Goal: Task Accomplishment & Management: Manage account settings

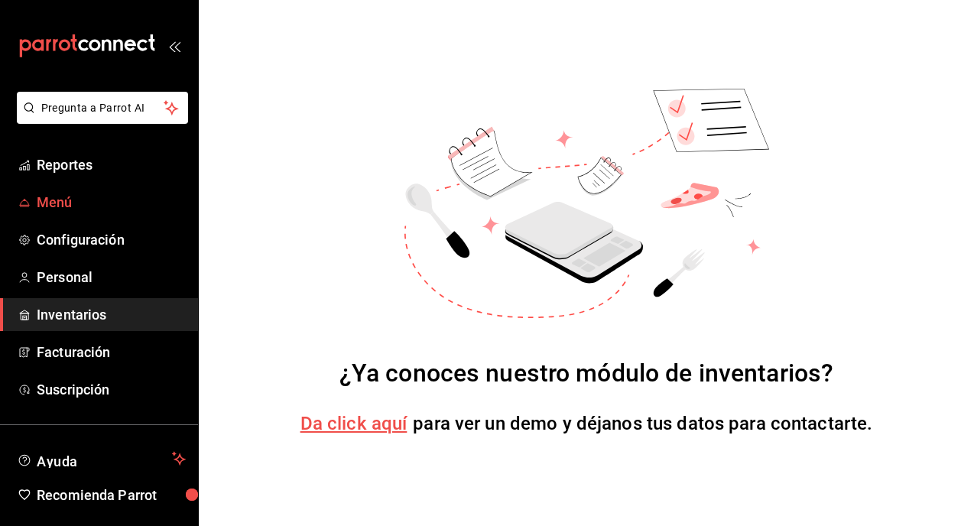
click at [81, 203] on span "Menú" at bounding box center [111, 202] width 149 height 21
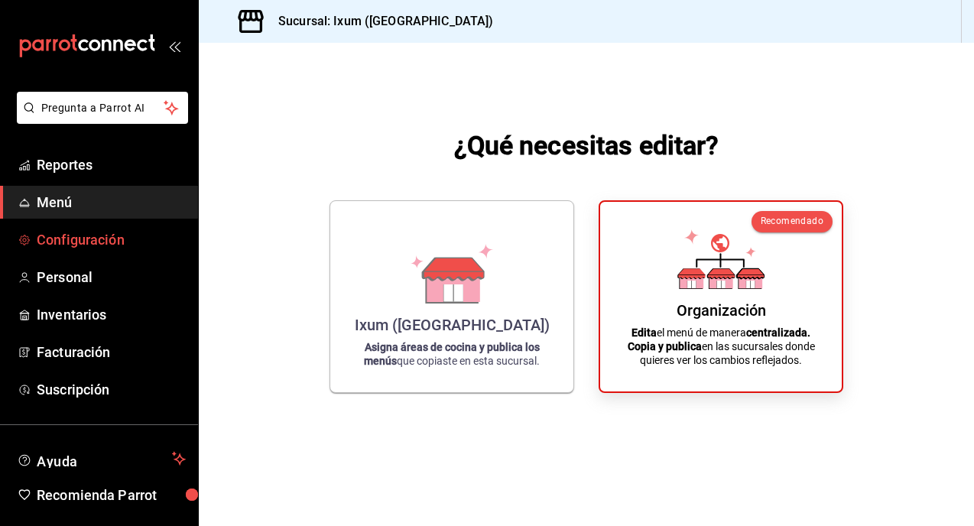
click at [90, 238] on span "Configuración" at bounding box center [111, 239] width 149 height 21
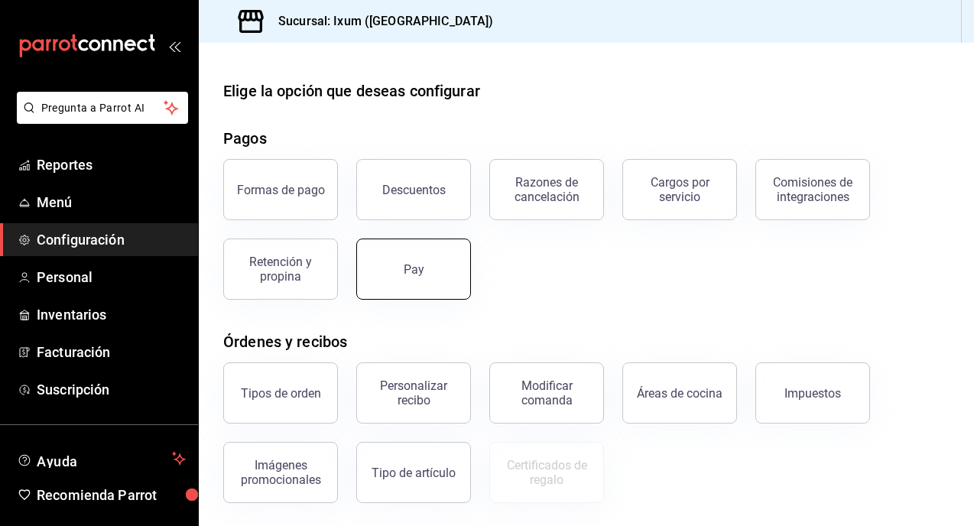
scroll to position [12, 0]
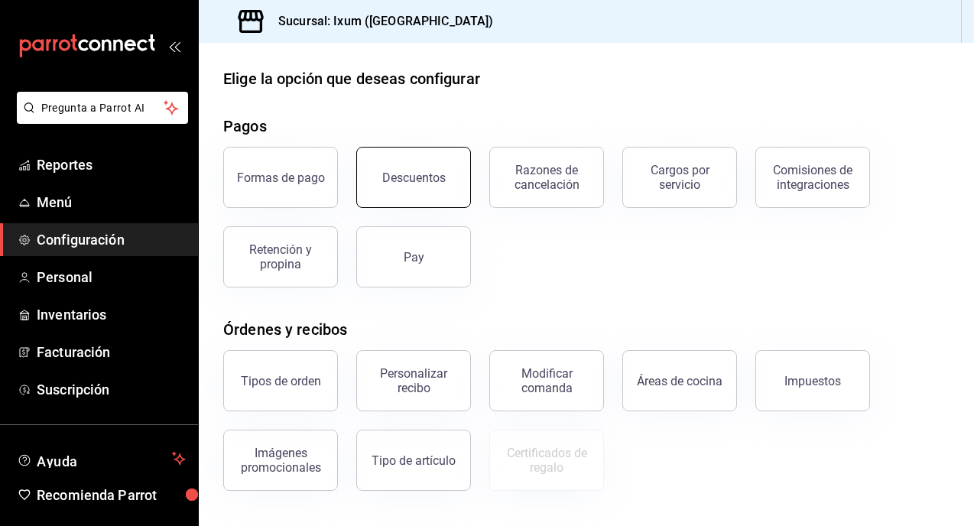
click at [448, 179] on button "Descuentos" at bounding box center [413, 177] width 115 height 61
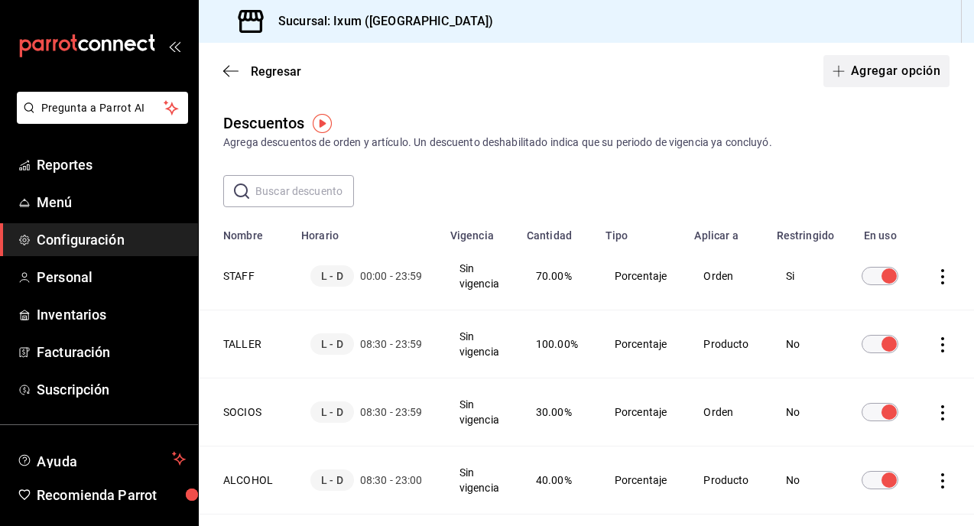
click at [839, 74] on icon "button" at bounding box center [838, 71] width 12 height 12
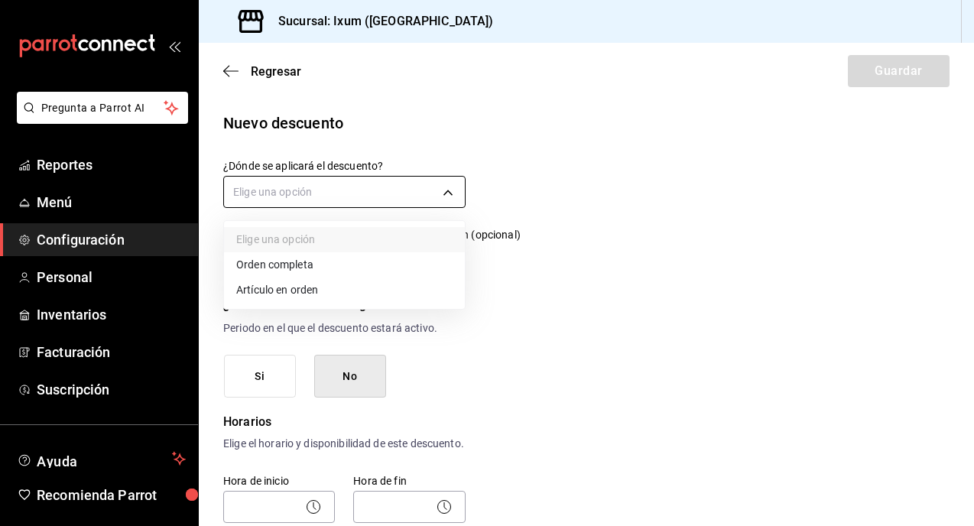
click at [337, 196] on body "Pregunta a Parrot AI Reportes Menú Configuración Personal Inventarios Facturaci…" at bounding box center [487, 263] width 974 height 526
click at [322, 264] on li "Orden completa" at bounding box center [344, 264] width 241 height 25
type input "ORDER"
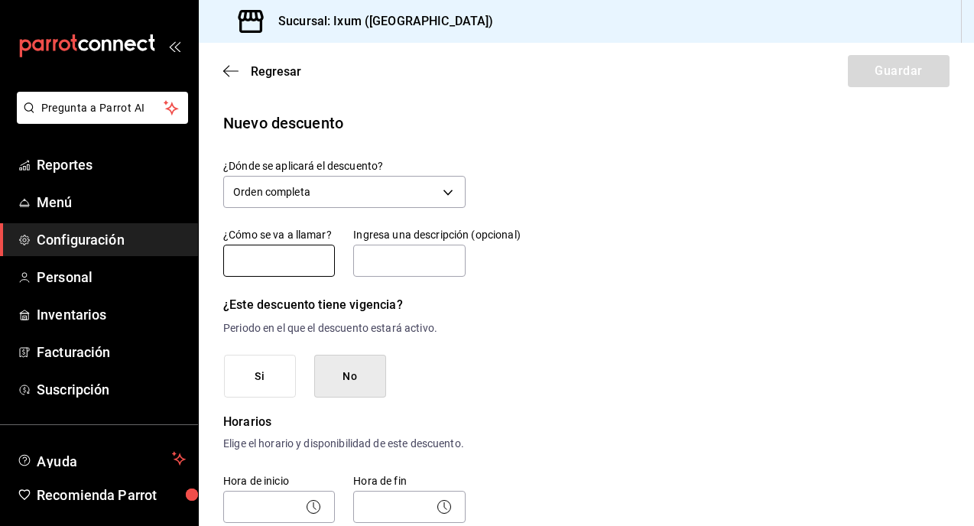
click at [307, 258] on input "text" at bounding box center [279, 261] width 112 height 32
click at [277, 264] on input "text" at bounding box center [279, 261] width 112 height 32
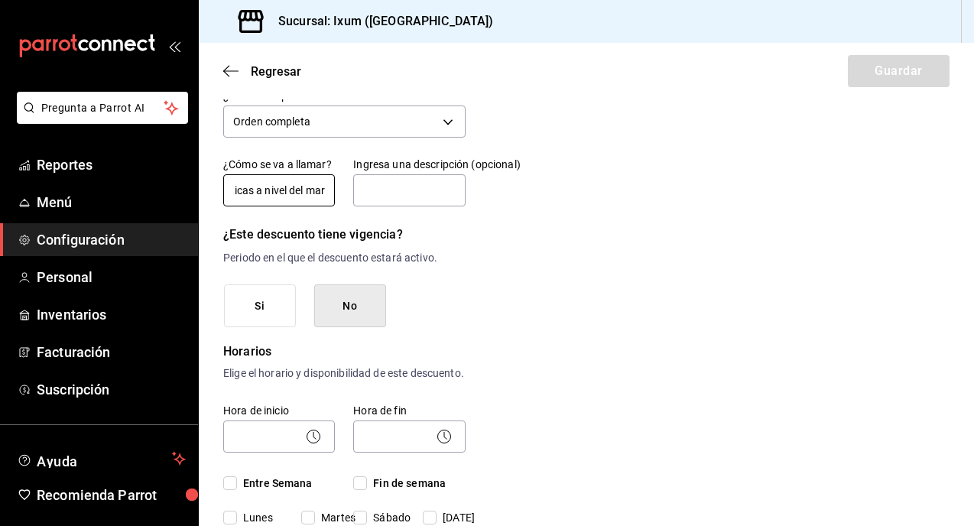
scroll to position [80, 0]
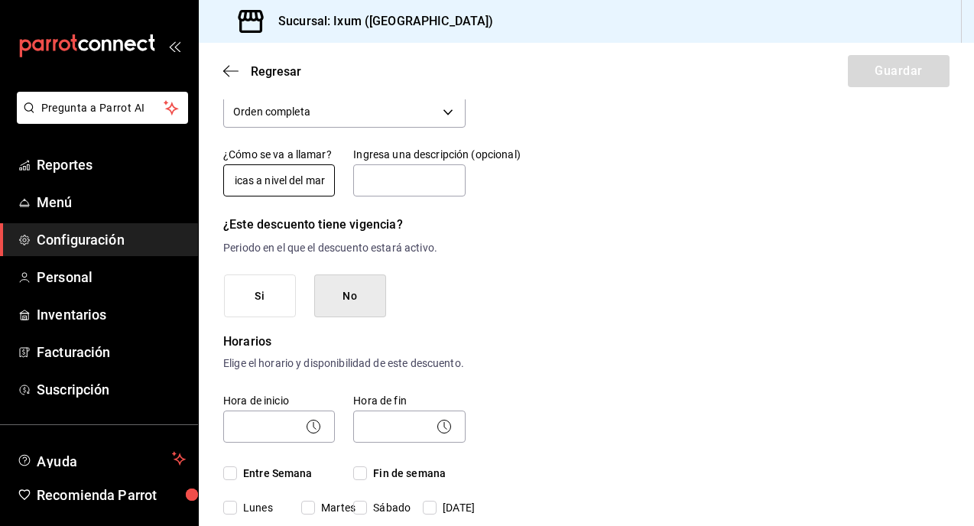
type input "Pláticas a nivel del mar"
click at [260, 293] on button "Si" at bounding box center [260, 296] width 72 height 44
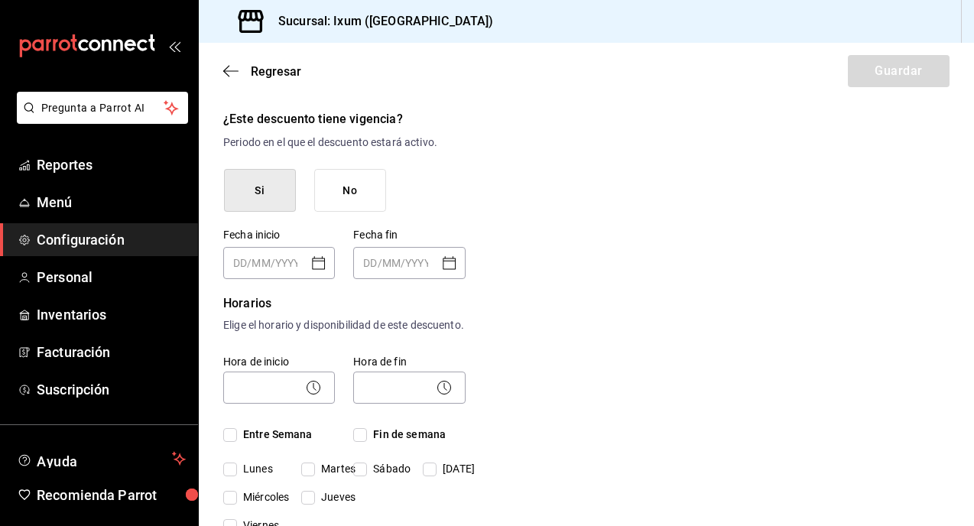
scroll to position [187, 0]
click at [320, 262] on icon "Open calendar" at bounding box center [319, 262] width 18 height 18
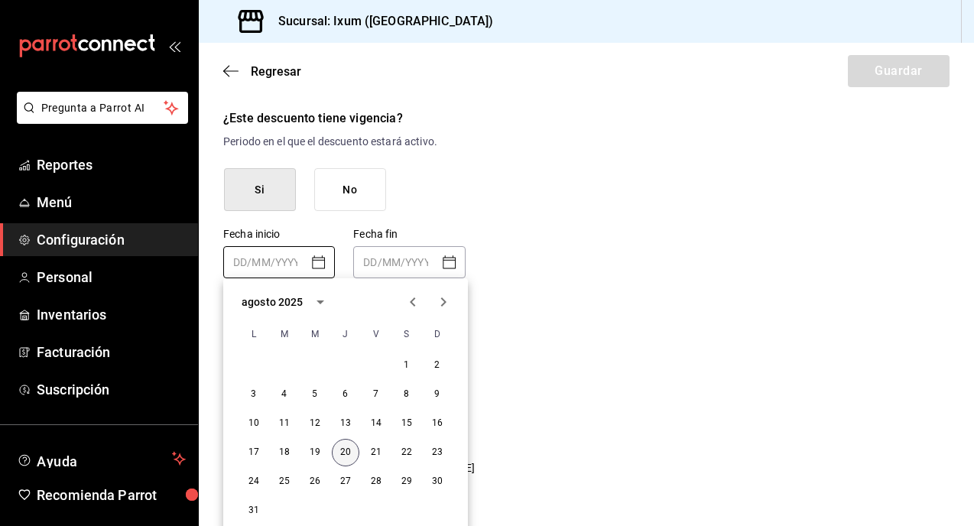
click at [339, 449] on button "20" at bounding box center [346, 453] width 28 height 28
type input "[DATE]"
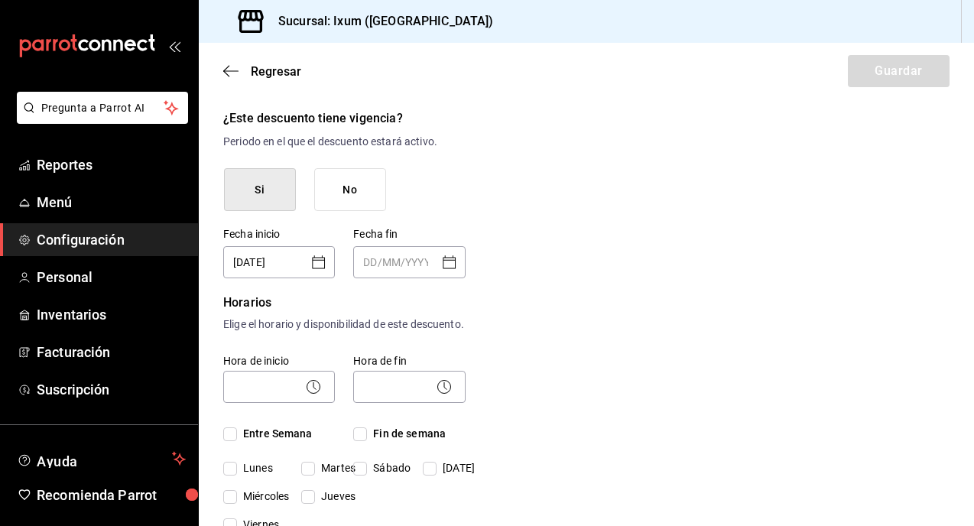
click at [449, 268] on icon "Open calendar" at bounding box center [449, 261] width 13 height 13
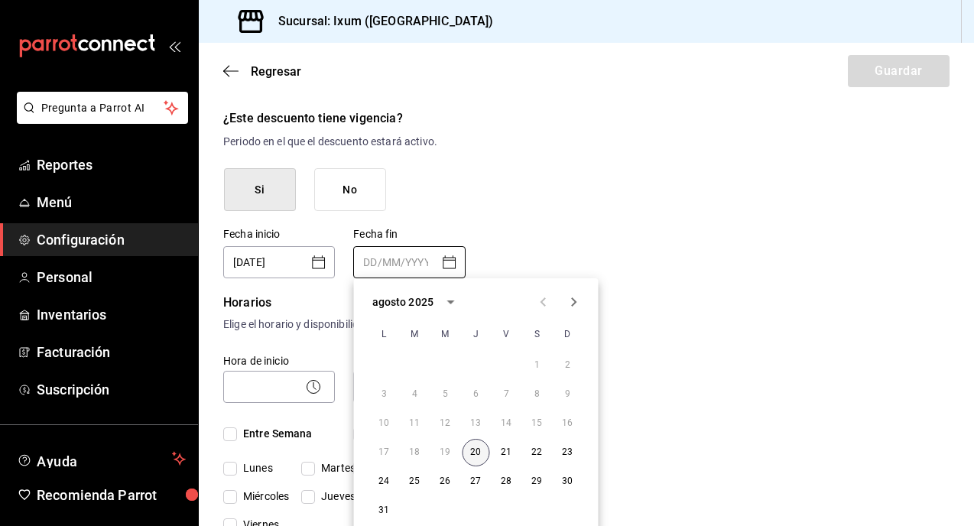
click at [471, 443] on button "20" at bounding box center [476, 453] width 28 height 28
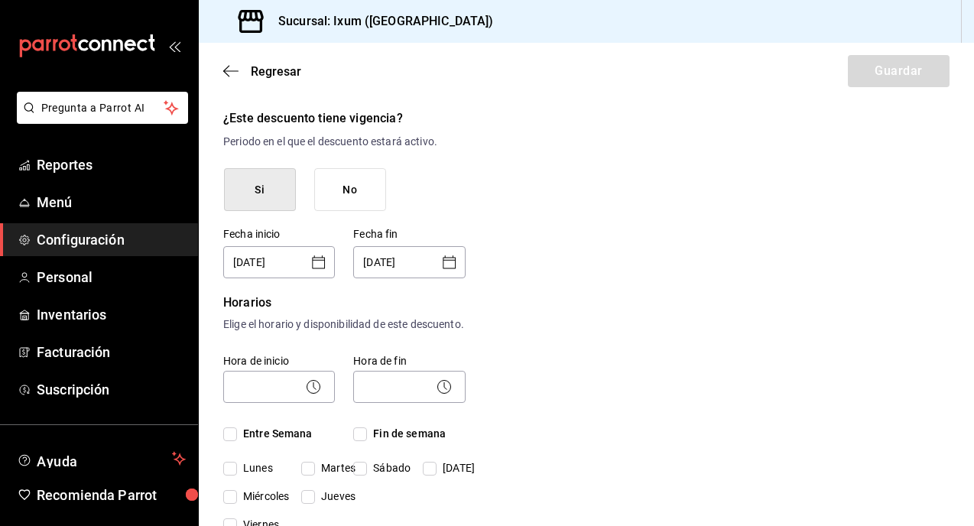
type input "[DATE]"
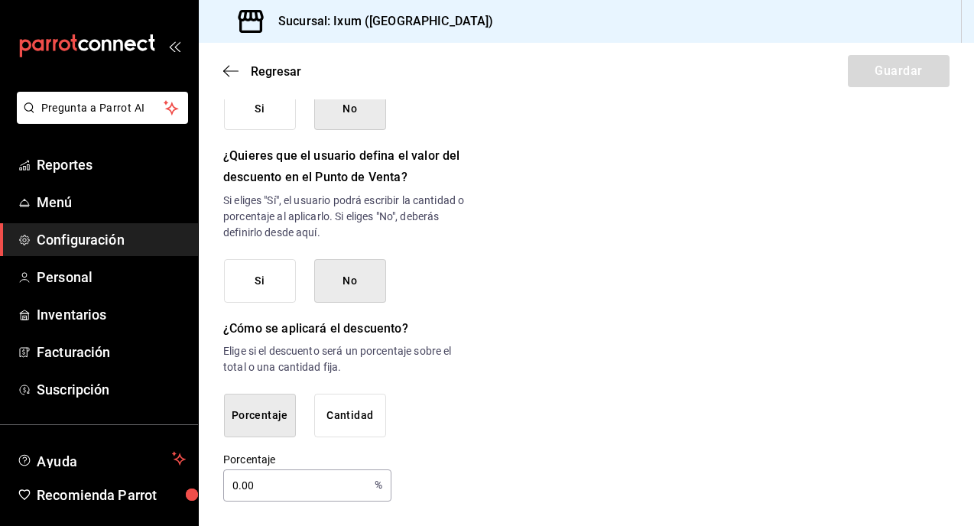
scroll to position [868, 0]
click at [354, 411] on button "Cantidad" at bounding box center [350, 416] width 72 height 44
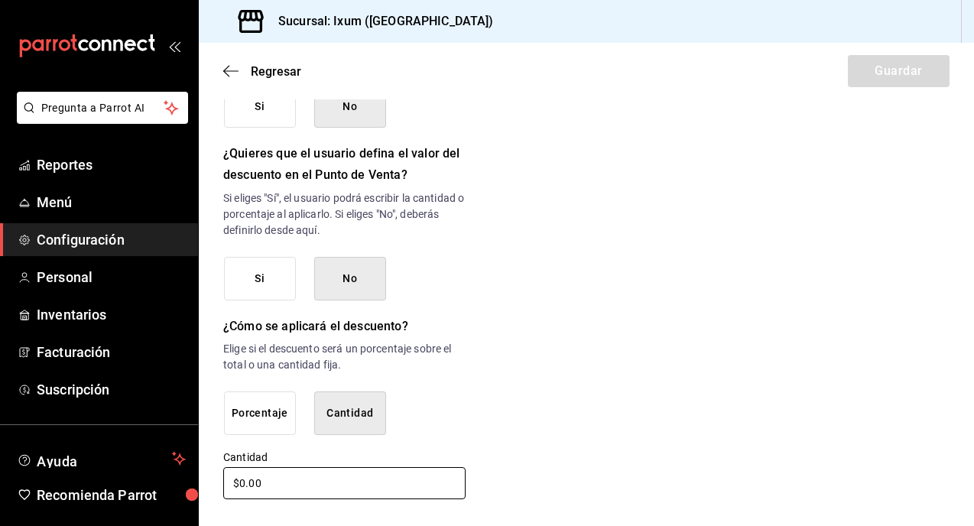
click at [293, 490] on input "$0.00" at bounding box center [344, 483] width 242 height 32
type input "$0.00"
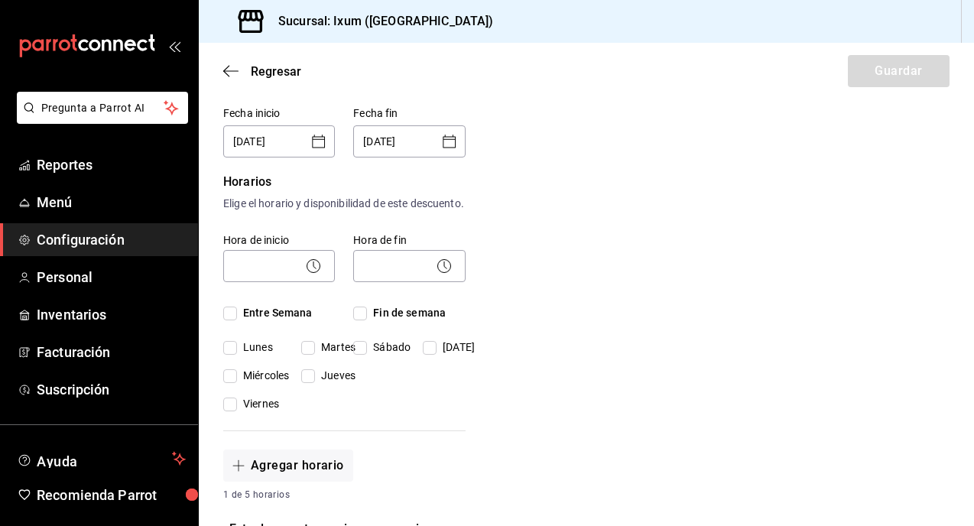
scroll to position [302, 0]
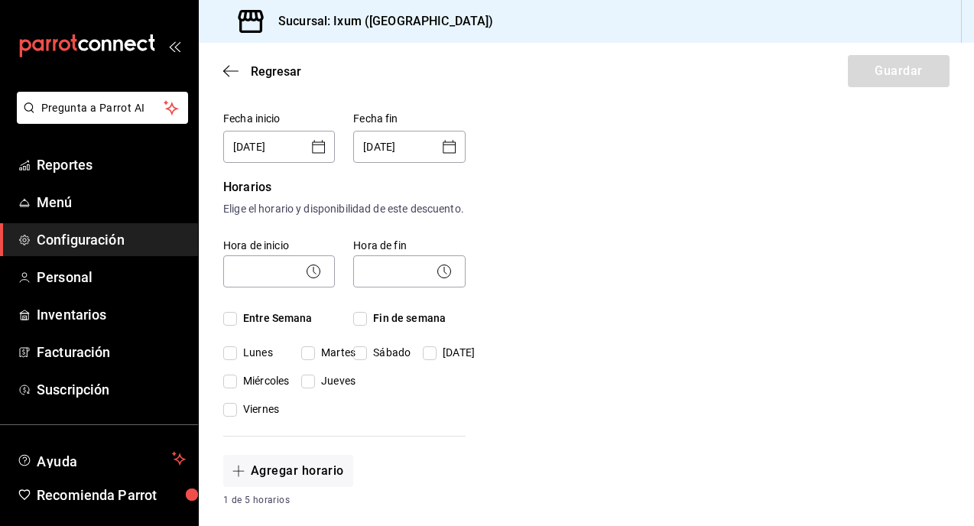
type input "$50.00"
click at [227, 388] on input "Miércoles" at bounding box center [230, 382] width 14 height 14
checkbox input "true"
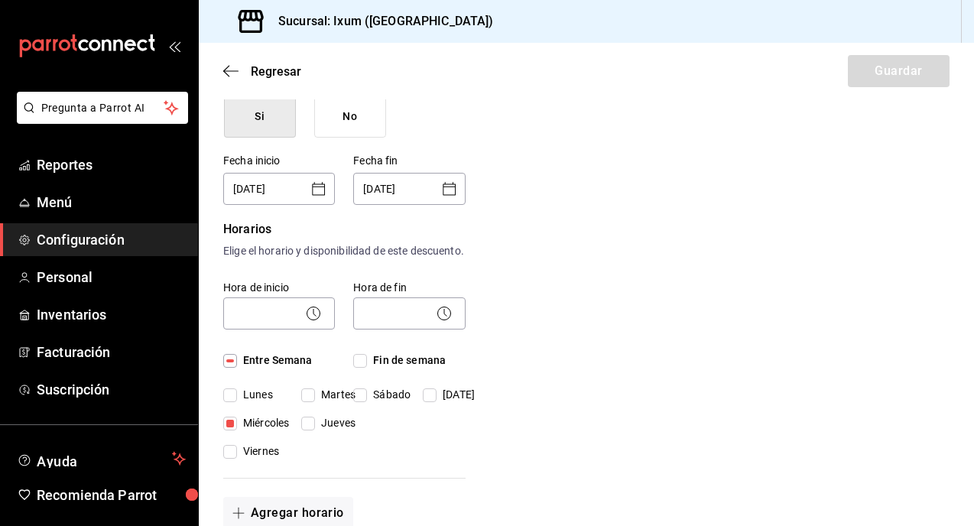
click at [310, 323] on icon at bounding box center [313, 313] width 18 height 18
click at [318, 323] on icon at bounding box center [313, 313] width 18 height 18
click at [264, 332] on body "Pregunta a Parrot AI Reportes Menú Configuración Personal Inventarios Facturaci…" at bounding box center [487, 263] width 974 height 526
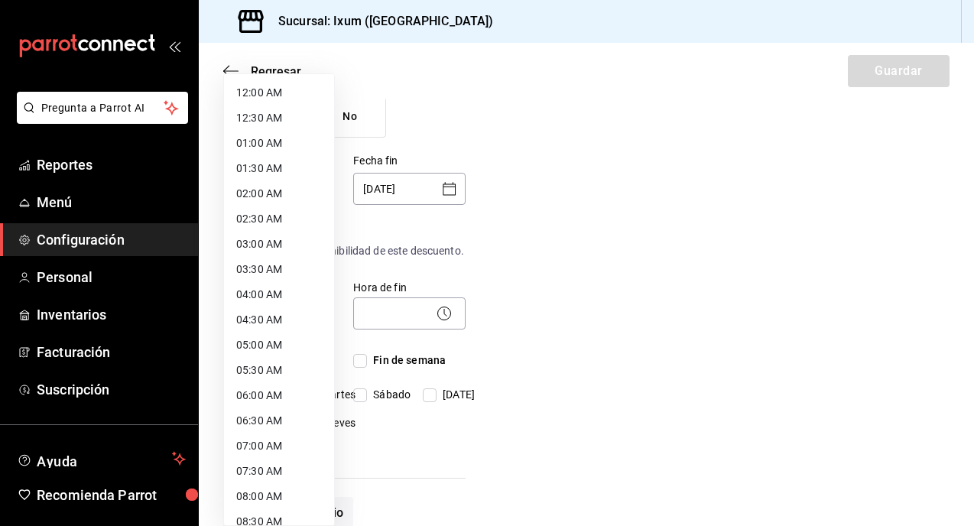
click at [286, 99] on li "12:00 AM" at bounding box center [279, 92] width 110 height 25
type input "00:00"
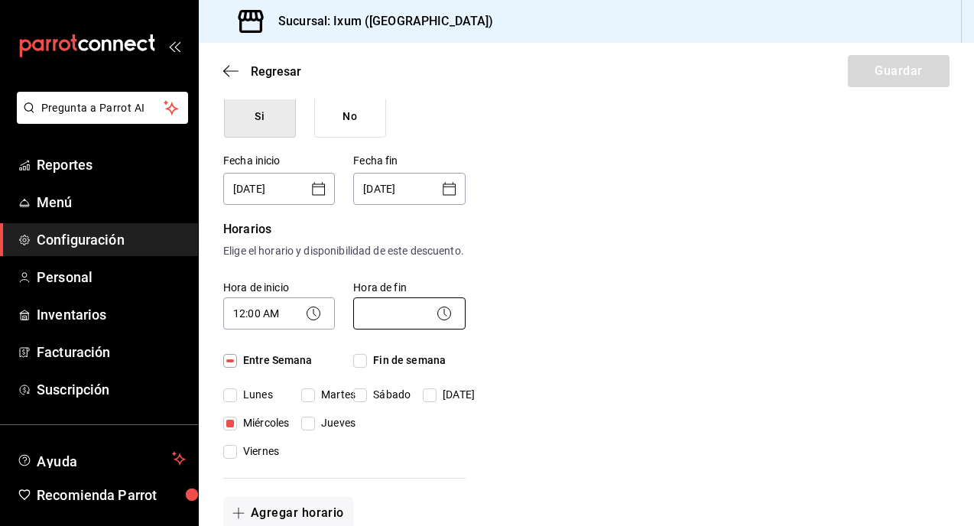
click at [383, 324] on body "Pregunta a Parrot AI Reportes Menú Configuración Personal Inventarios Facturaci…" at bounding box center [487, 263] width 974 height 526
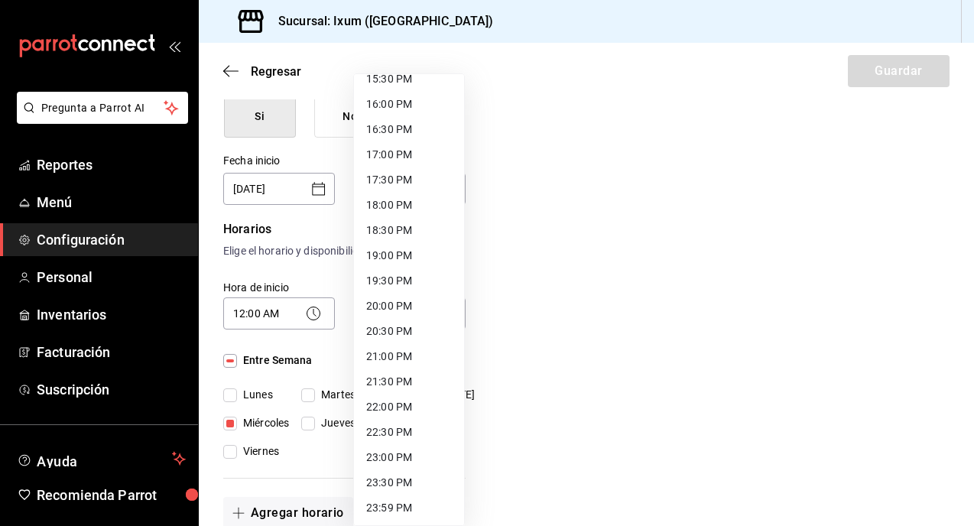
scroll to position [797, 0]
click at [397, 506] on li "23:59 PM" at bounding box center [409, 506] width 110 height 25
type input "23:59"
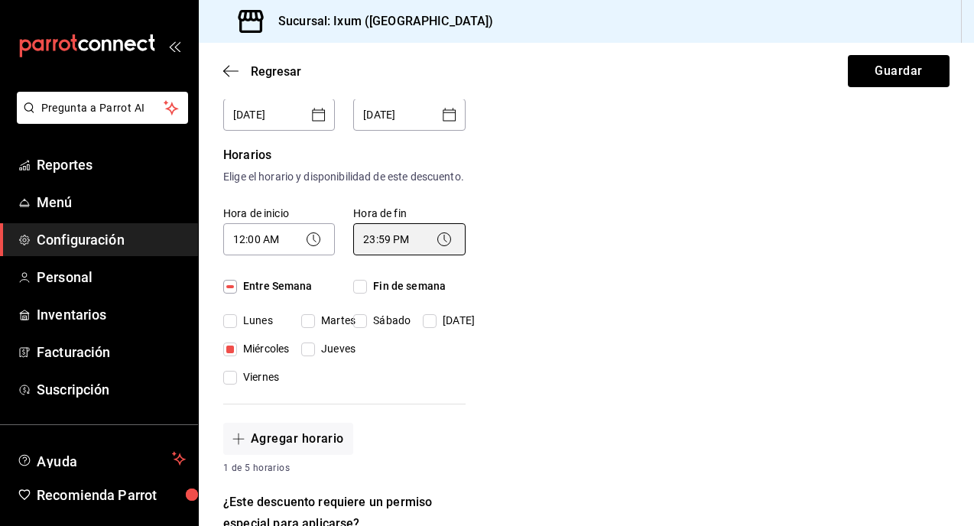
scroll to position [333, 0]
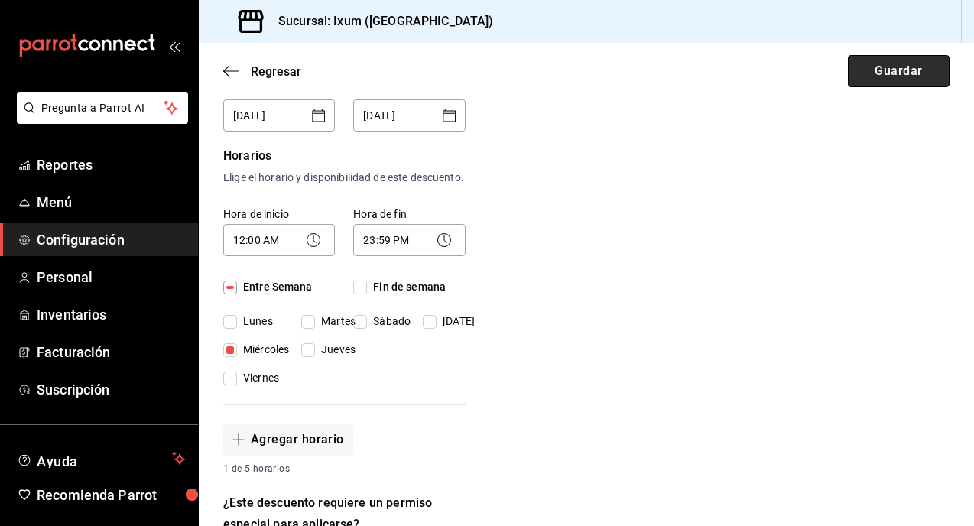
click at [871, 70] on button "Guardar" at bounding box center [899, 71] width 102 height 32
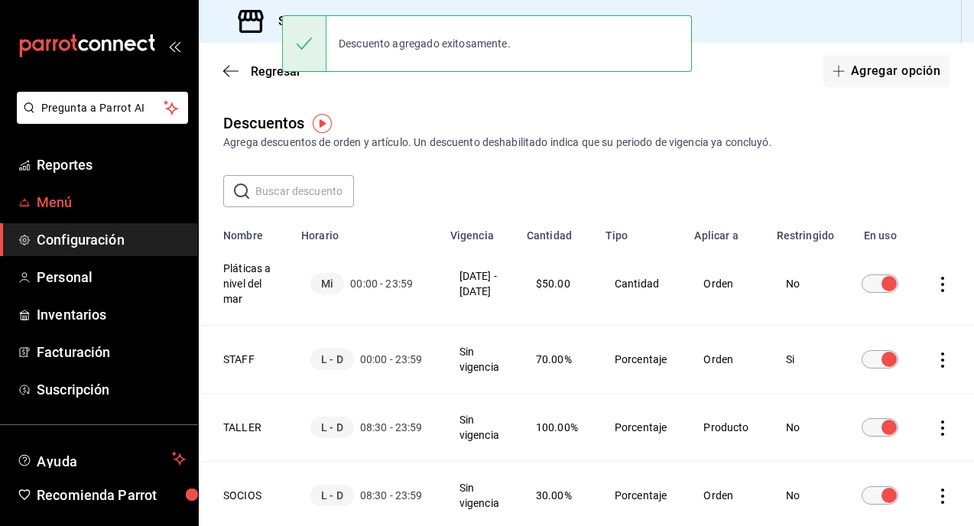
click at [90, 206] on span "Menú" at bounding box center [111, 202] width 149 height 21
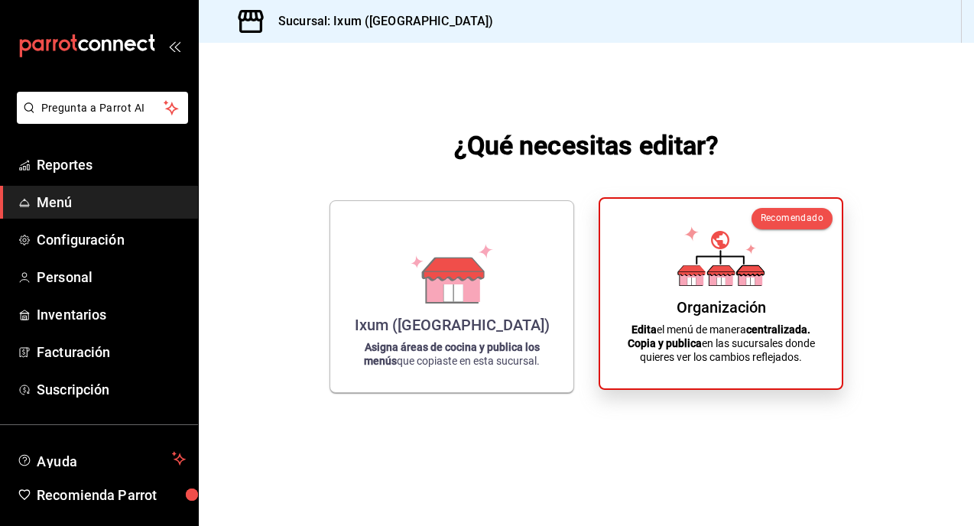
click at [707, 254] on icon at bounding box center [720, 256] width 87 height 60
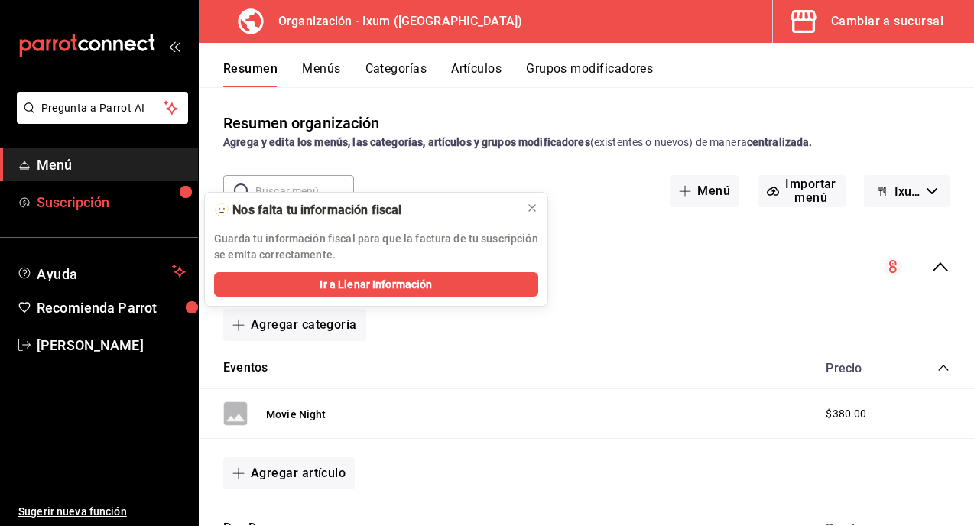
click at [106, 163] on span "Menú" at bounding box center [111, 164] width 149 height 21
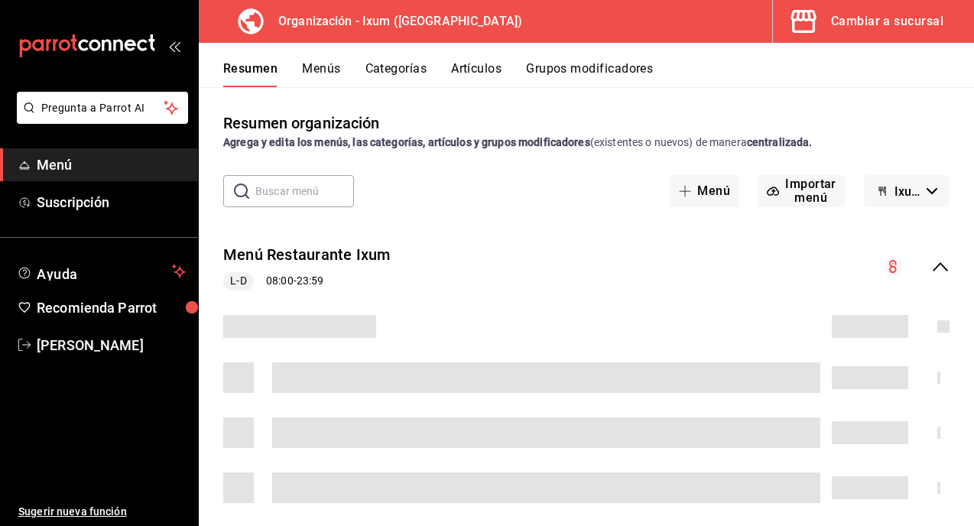
click at [835, 21] on div "Cambiar a sucursal" at bounding box center [887, 21] width 112 height 21
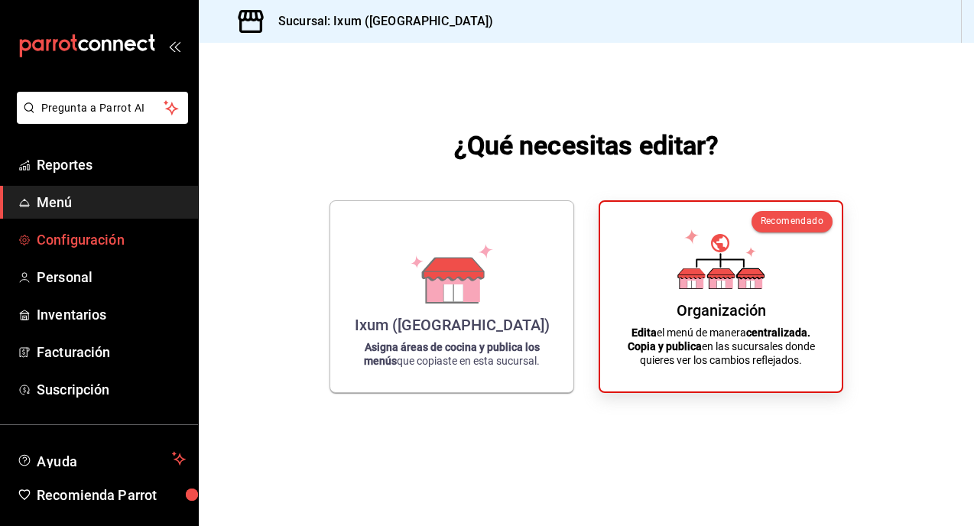
click at [102, 248] on span "Configuración" at bounding box center [111, 239] width 149 height 21
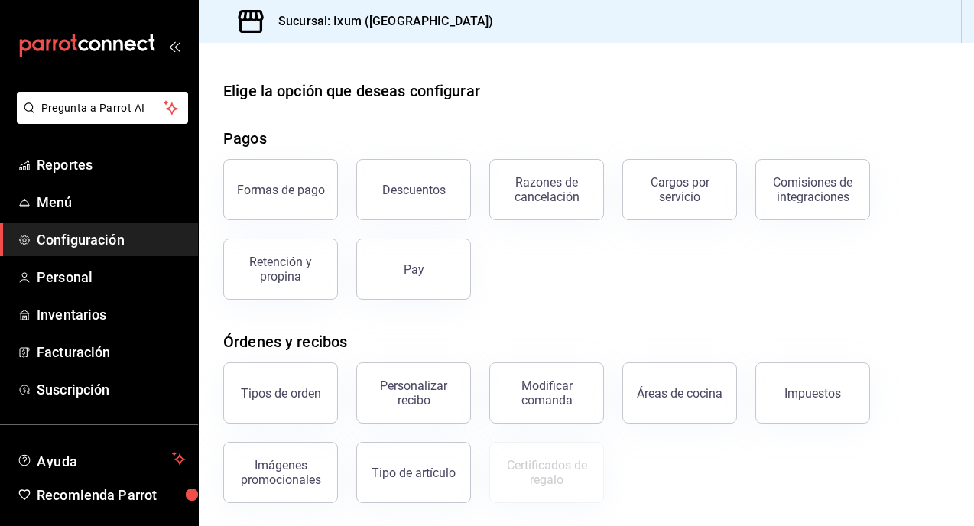
scroll to position [39, 0]
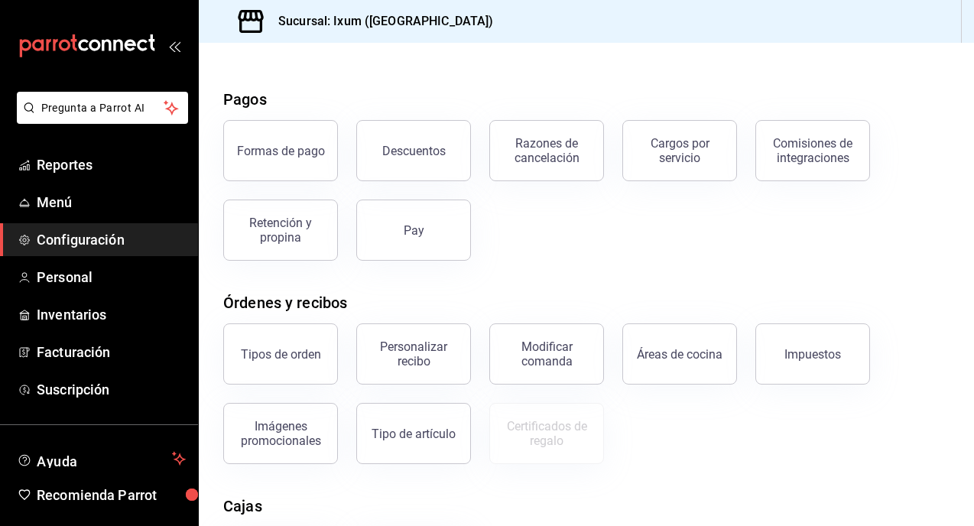
click at [441, 190] on div "Pay" at bounding box center [404, 220] width 133 height 79
click at [449, 157] on button "Descuentos" at bounding box center [413, 150] width 115 height 61
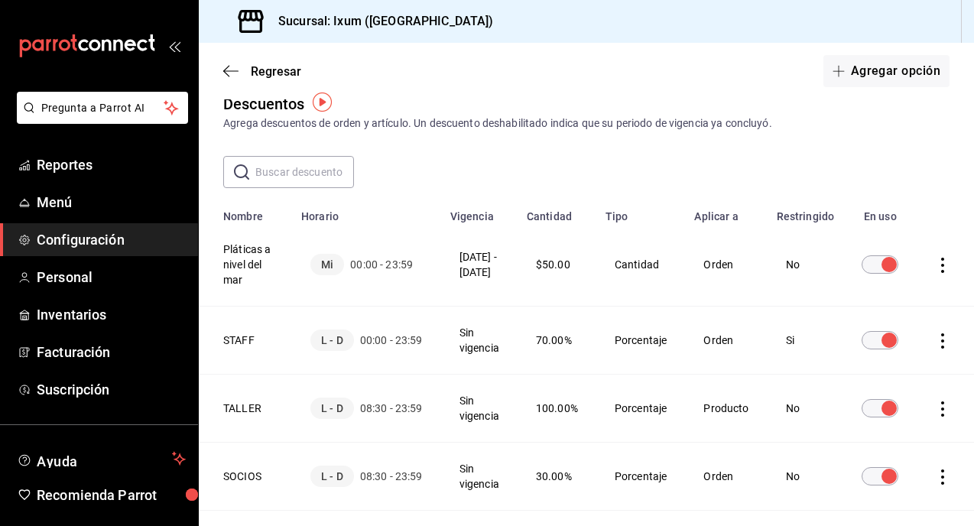
scroll to position [24, 0]
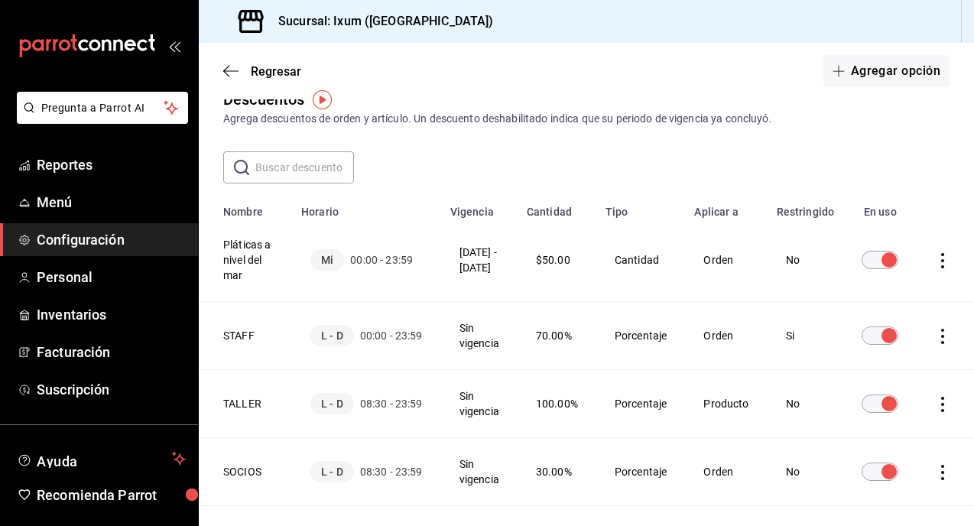
click at [950, 254] on icon "actions" at bounding box center [942, 260] width 15 height 15
click at [235, 248] on div at bounding box center [487, 263] width 974 height 526
click at [240, 260] on th "Pláticas a nivel del mar" at bounding box center [245, 260] width 93 height 83
click at [950, 265] on icon "actions" at bounding box center [942, 260] width 15 height 15
click at [910, 282] on span "Eliminar" at bounding box center [898, 282] width 39 height 12
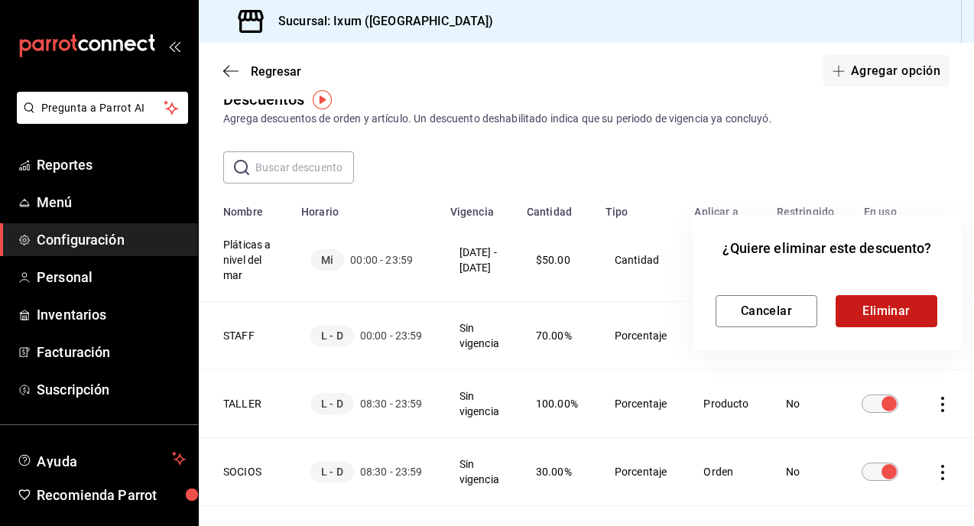
click at [882, 303] on button "Eliminar" at bounding box center [886, 311] width 102 height 32
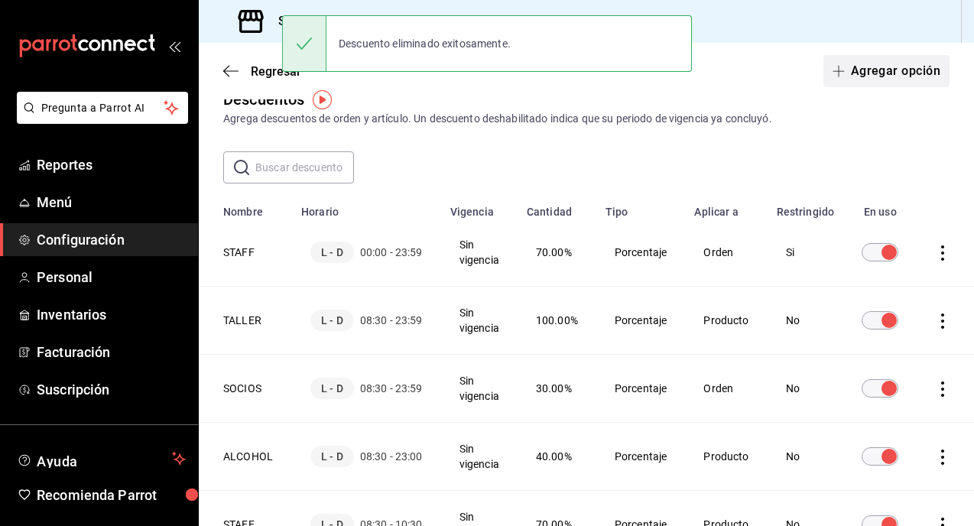
click at [890, 74] on button "Agregar opción" at bounding box center [886, 71] width 126 height 32
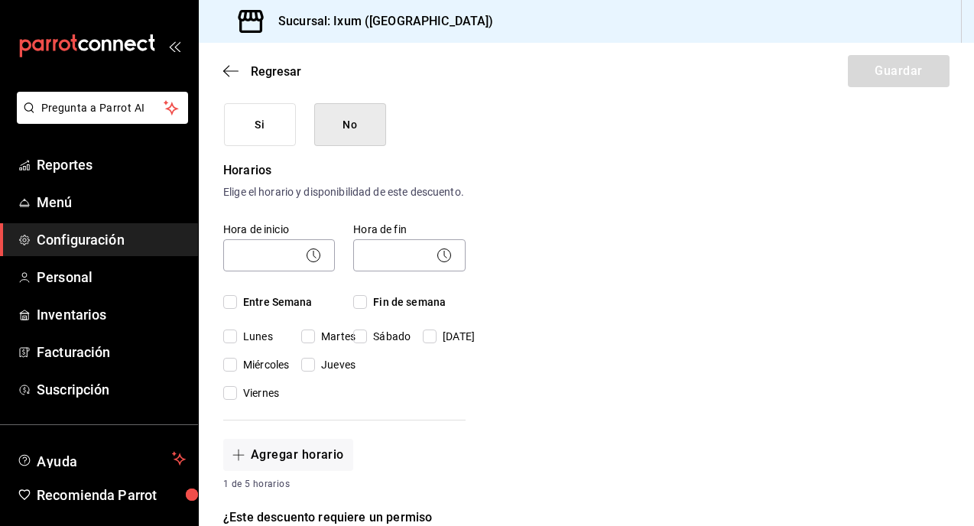
scroll to position [265, 0]
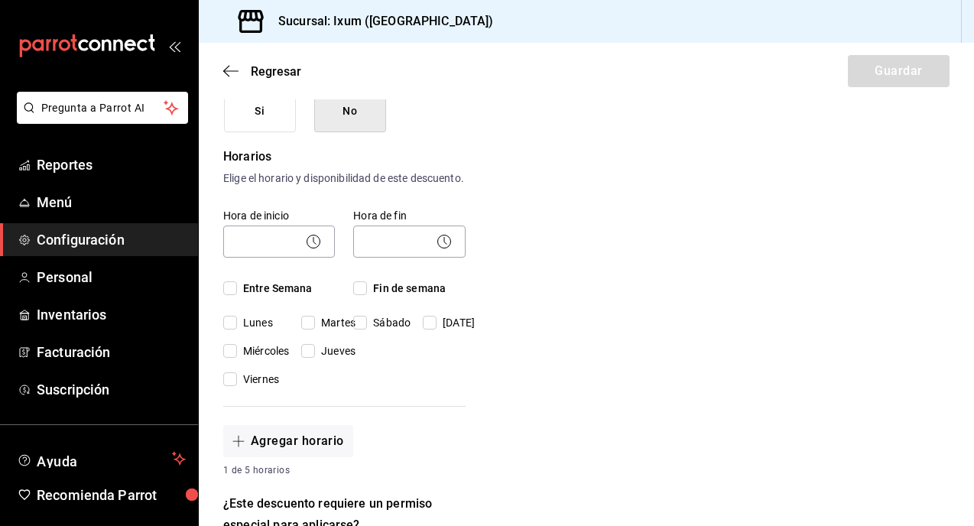
type input "Conversaciones a nivel del mar"
click at [243, 359] on span "Miércoles" at bounding box center [263, 351] width 52 height 16
click at [237, 358] on input "Miércoles" at bounding box center [230, 351] width 14 height 14
checkbox input "true"
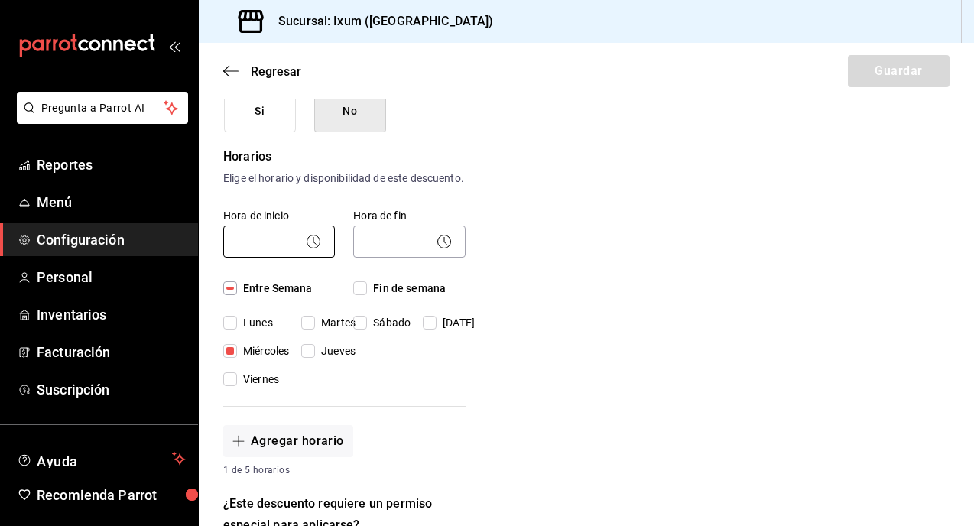
click at [299, 264] on body "Pregunta a Parrot AI Reportes Menú Configuración Personal Inventarios Facturaci…" at bounding box center [487, 263] width 974 height 526
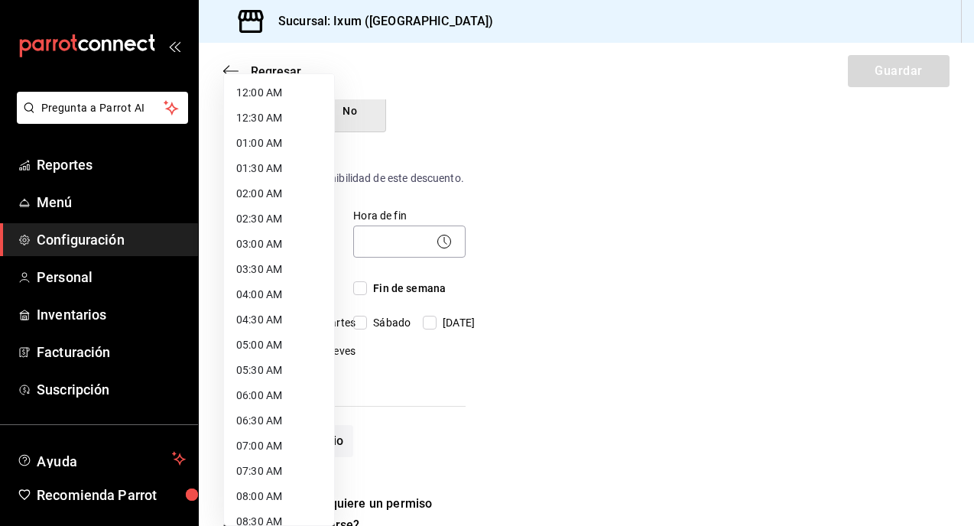
click at [306, 92] on li "12:00 AM" at bounding box center [279, 92] width 110 height 25
type input "00:00"
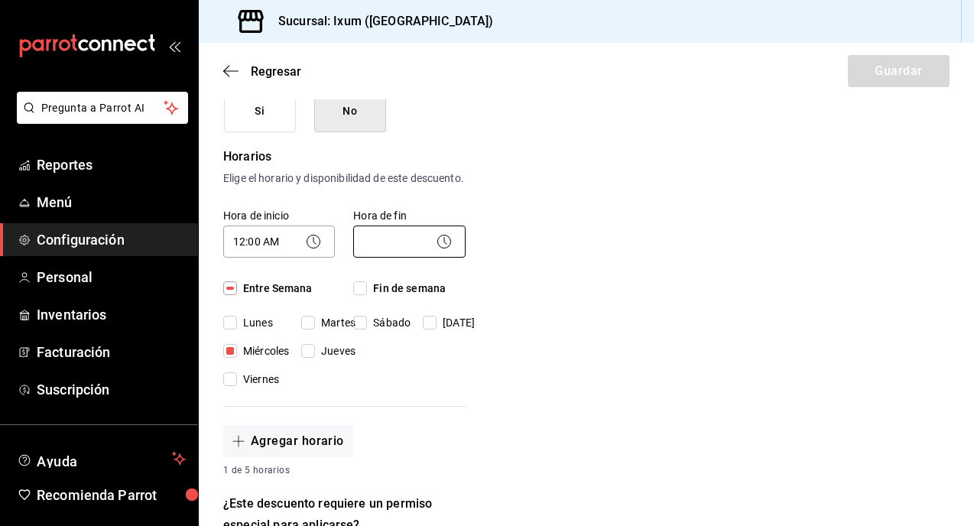
click at [394, 252] on body "Pregunta a Parrot AI Reportes Menú Configuración Personal Inventarios Facturaci…" at bounding box center [487, 263] width 974 height 526
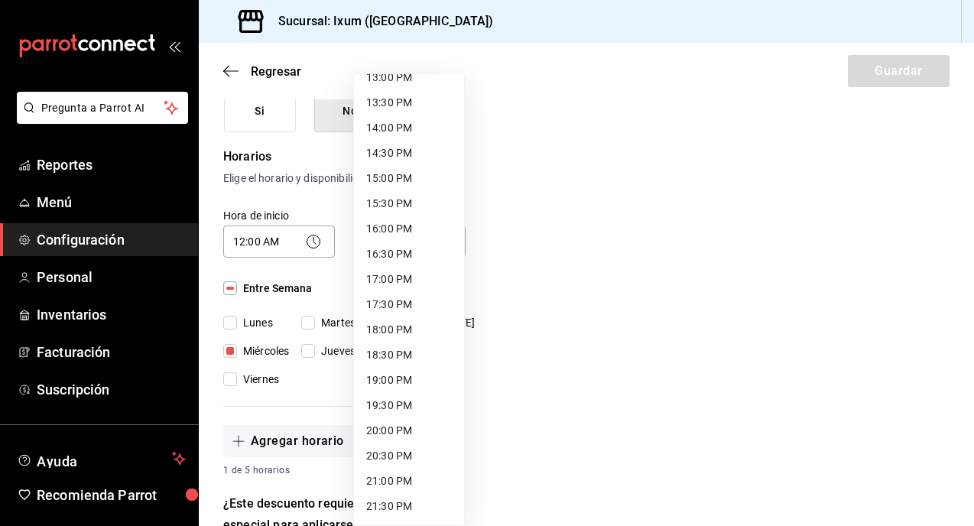
scroll to position [797, 0]
click at [387, 501] on li "23:59 PM" at bounding box center [409, 506] width 110 height 25
type input "23:59"
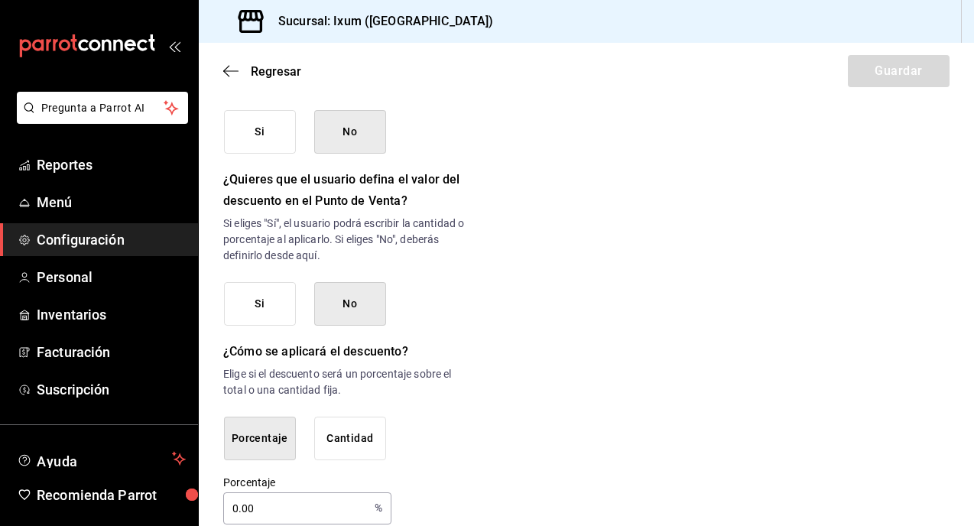
scroll to position [801, 0]
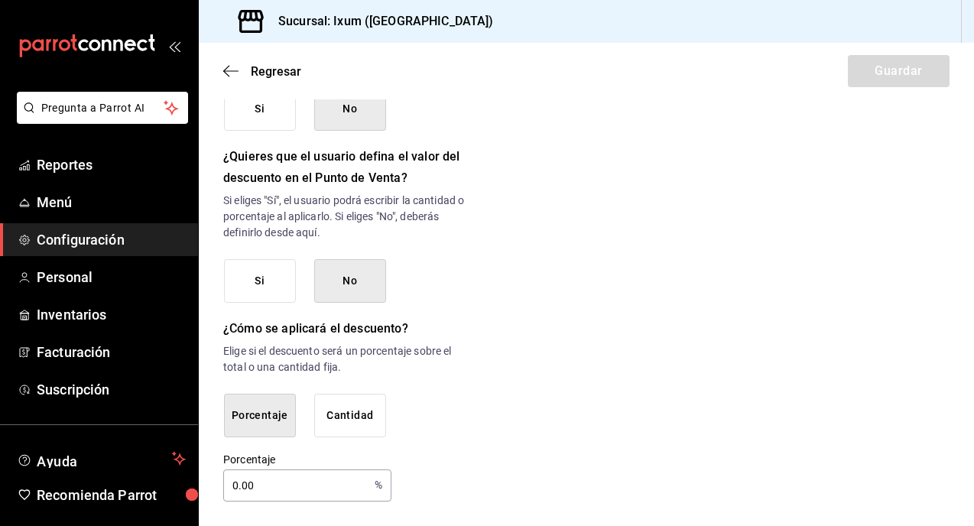
click at [339, 423] on button "Cantidad" at bounding box center [350, 416] width 72 height 44
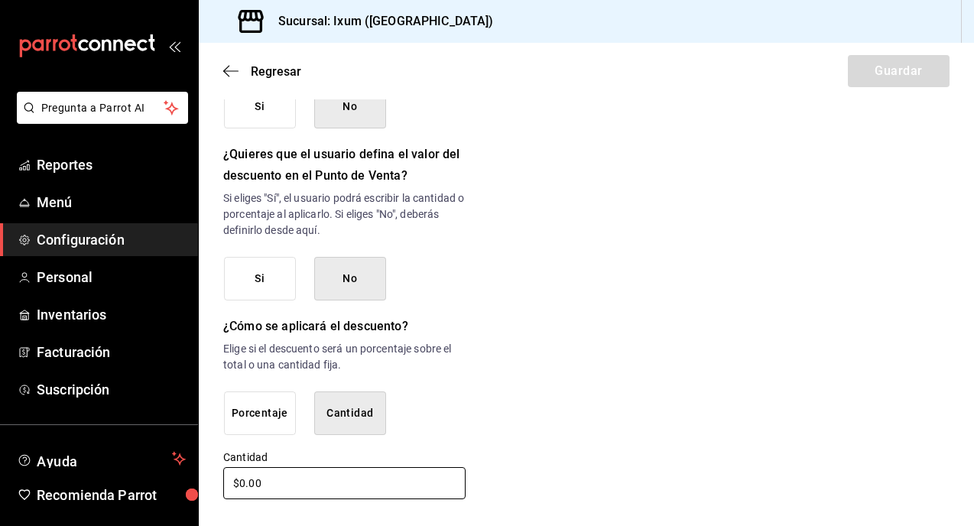
click at [279, 486] on input "$0.00" at bounding box center [344, 483] width 242 height 32
type input "$0.00"
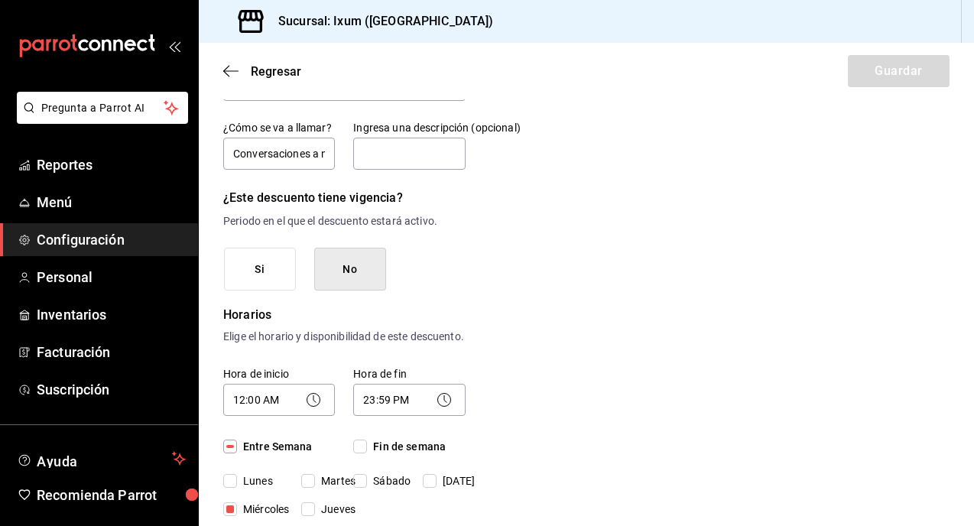
scroll to position [0, 0]
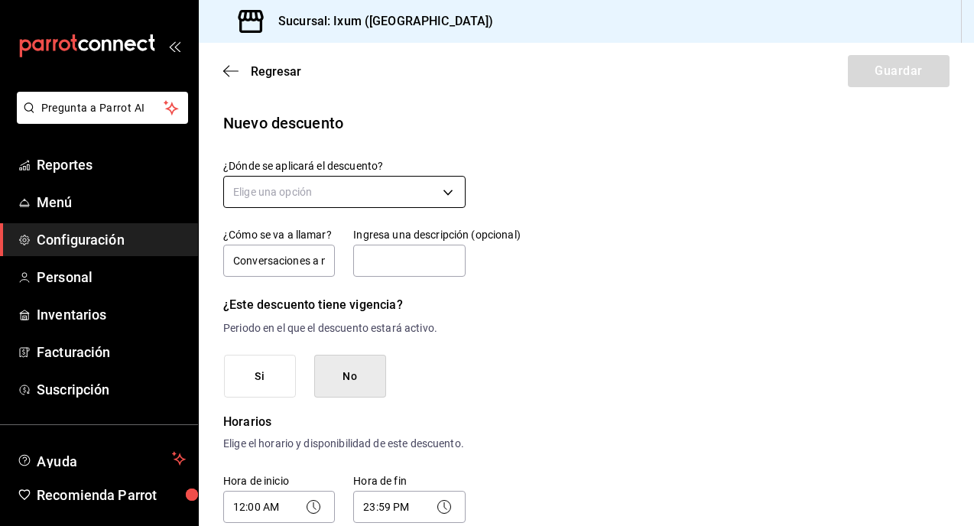
type input "$50.00"
click at [414, 193] on body "Pregunta a Parrot AI Reportes Menú Configuración Personal Inventarios Facturaci…" at bounding box center [487, 263] width 974 height 526
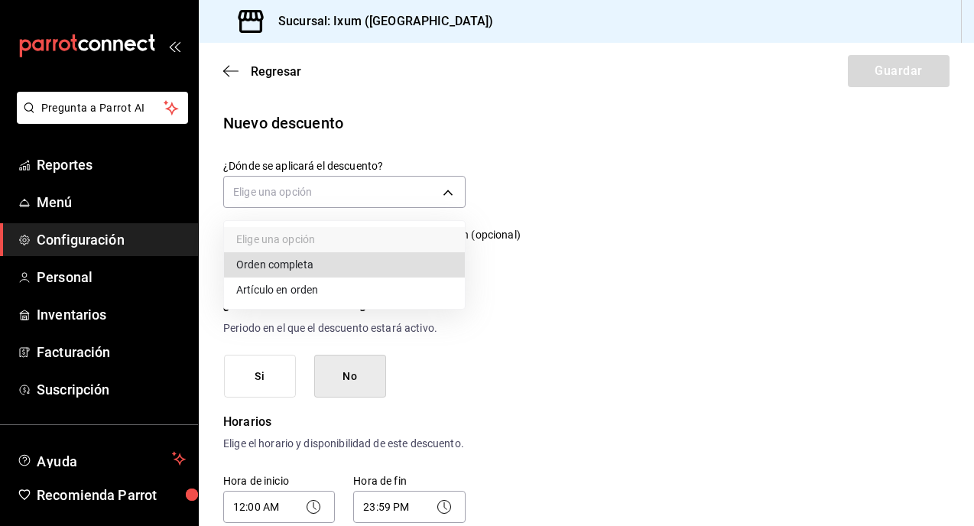
click at [331, 289] on li "Artículo en orden" at bounding box center [344, 289] width 241 height 25
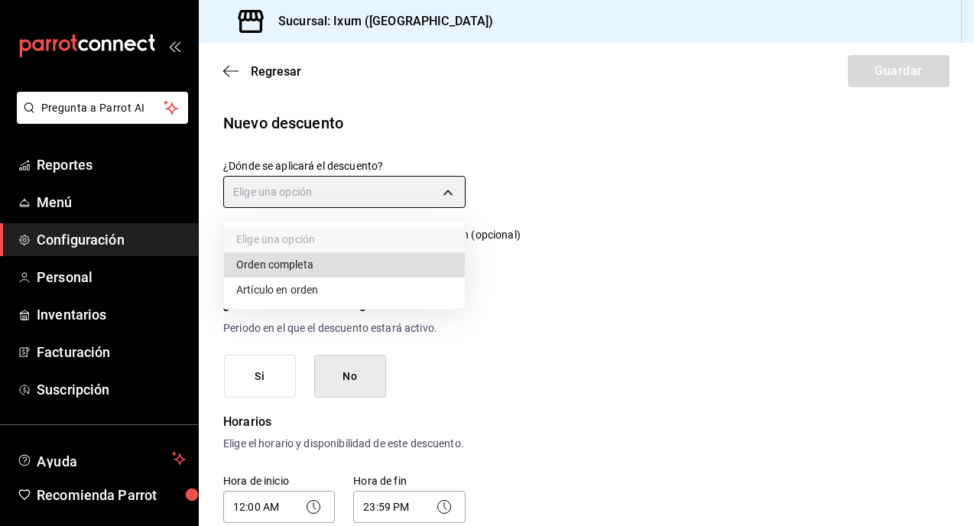
type input "ORDER_ITEM"
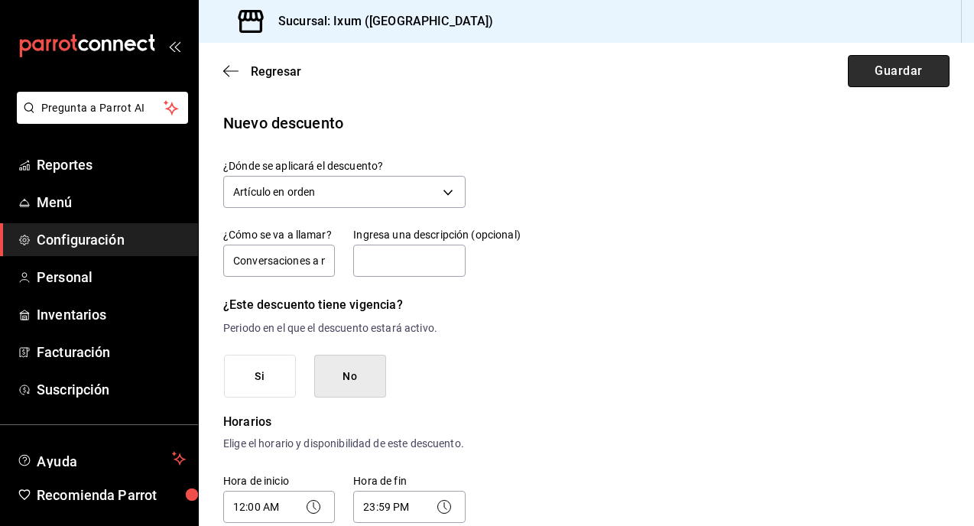
click at [897, 71] on button "Guardar" at bounding box center [899, 71] width 102 height 32
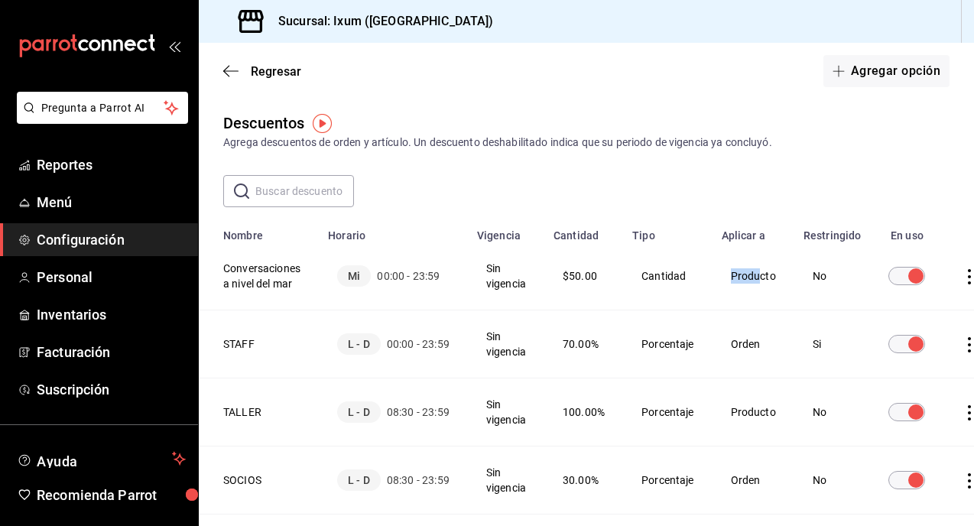
drag, startPoint x: 761, startPoint y: 275, endPoint x: 751, endPoint y: 259, distance: 19.3
click at [751, 259] on td "Producto" at bounding box center [753, 276] width 82 height 68
